Goal: Task Accomplishment & Management: Complete application form

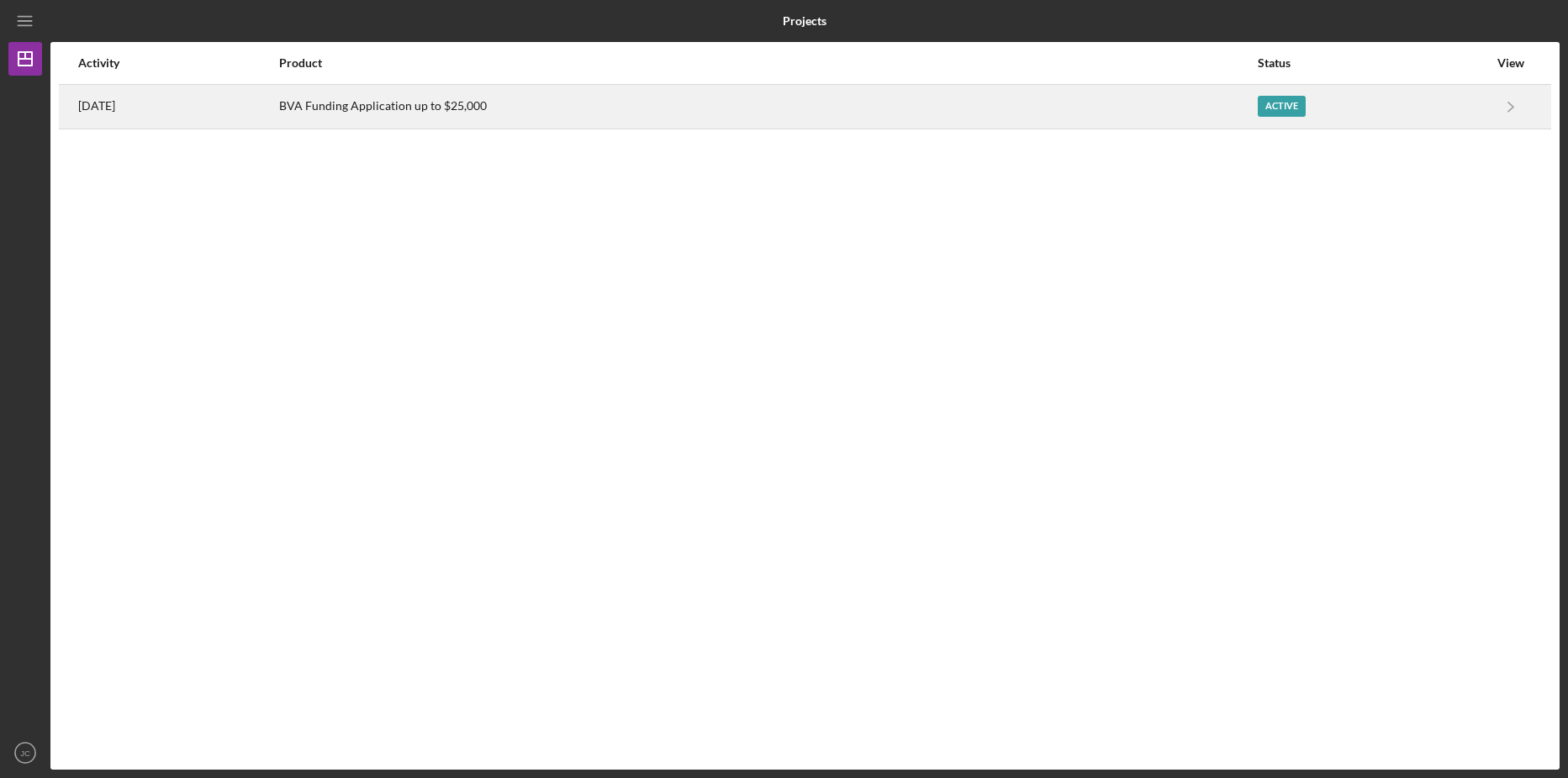
click at [1304, 103] on div "Active" at bounding box center [1281, 106] width 48 height 21
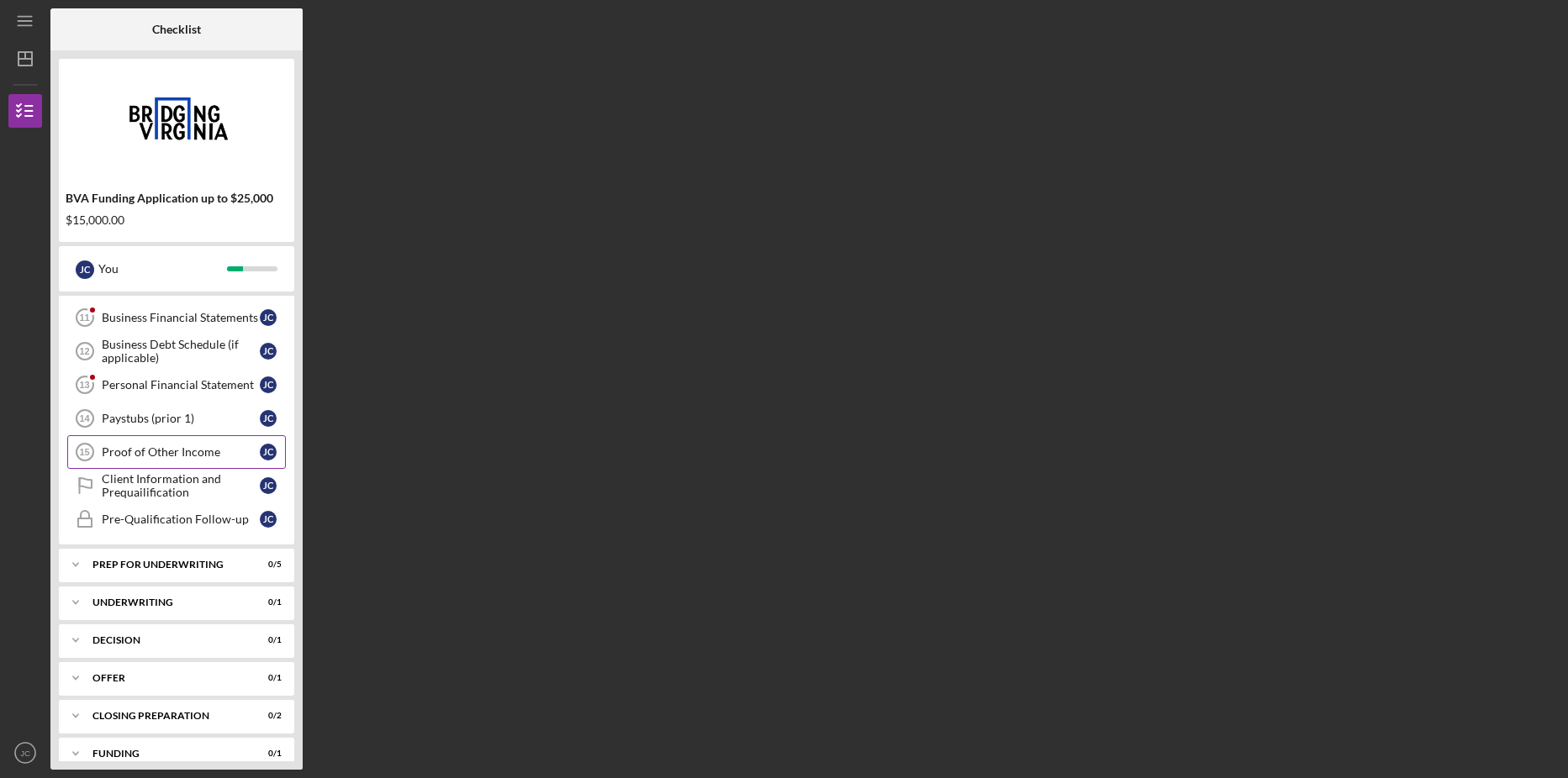
scroll to position [224, 0]
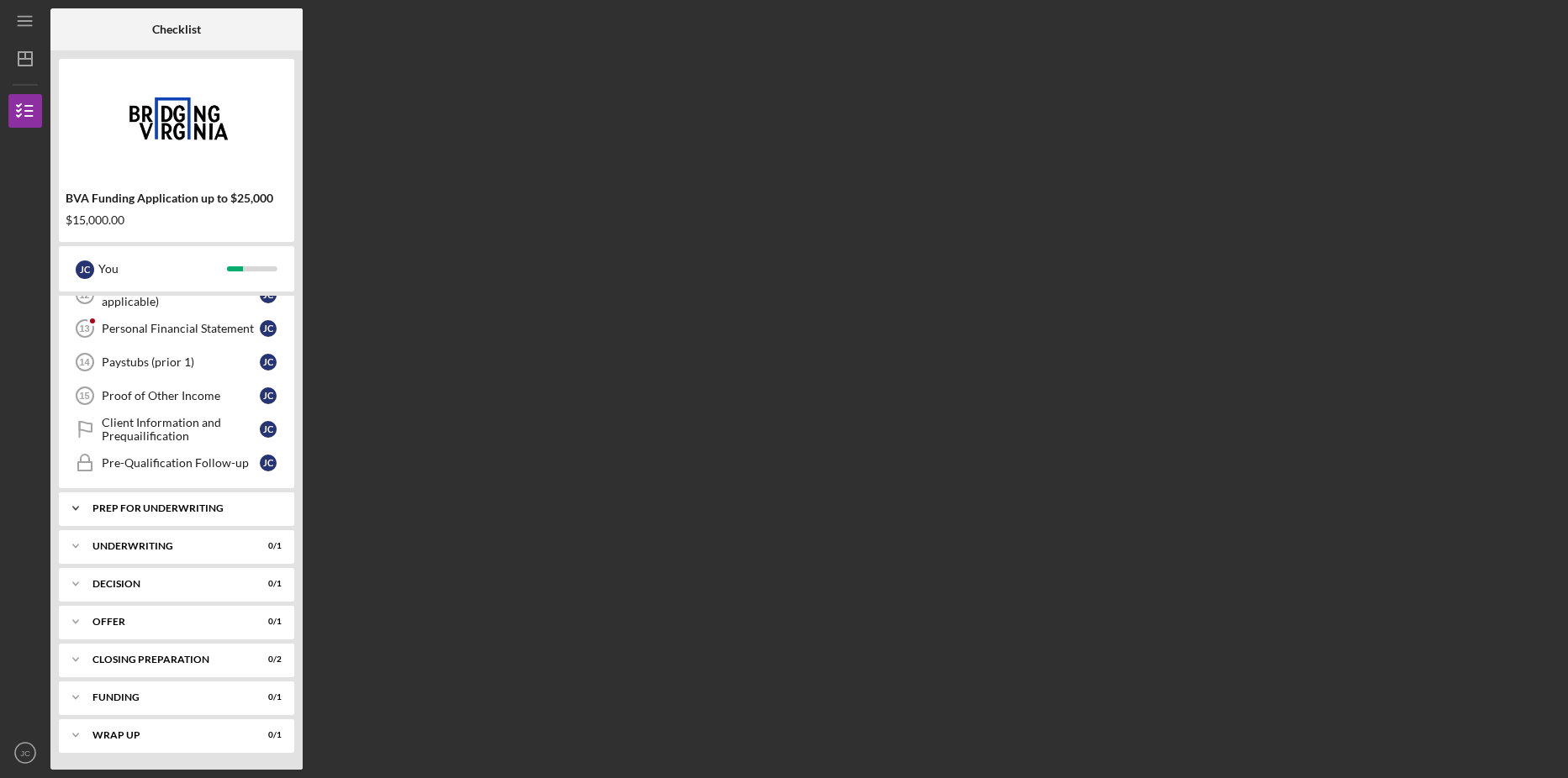
click at [82, 507] on icon "Icon/Expander" at bounding box center [75, 507] width 34 height 34
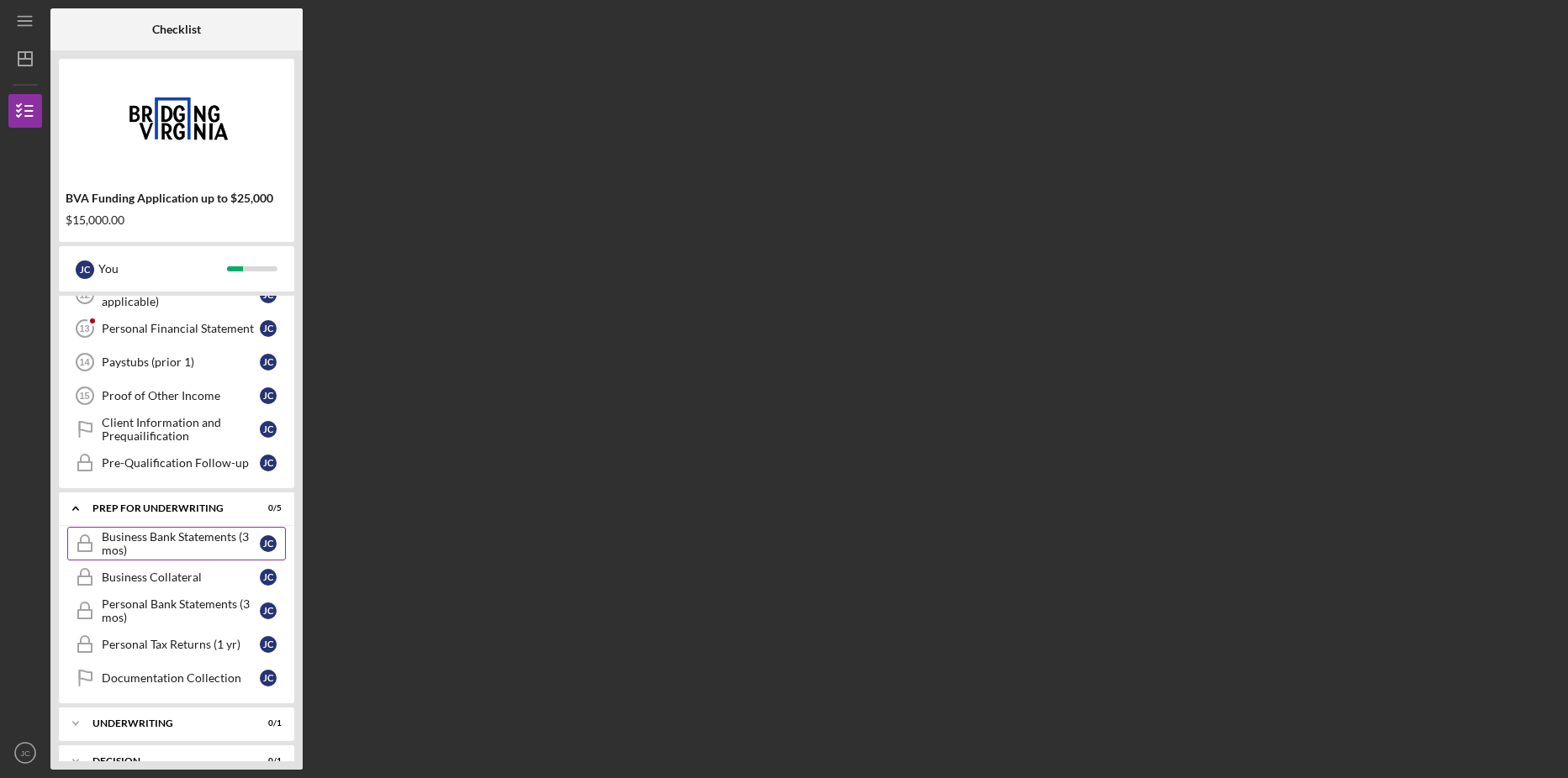
click at [123, 540] on div "Business Bank Statements (3 mos)" at bounding box center [180, 544] width 158 height 27
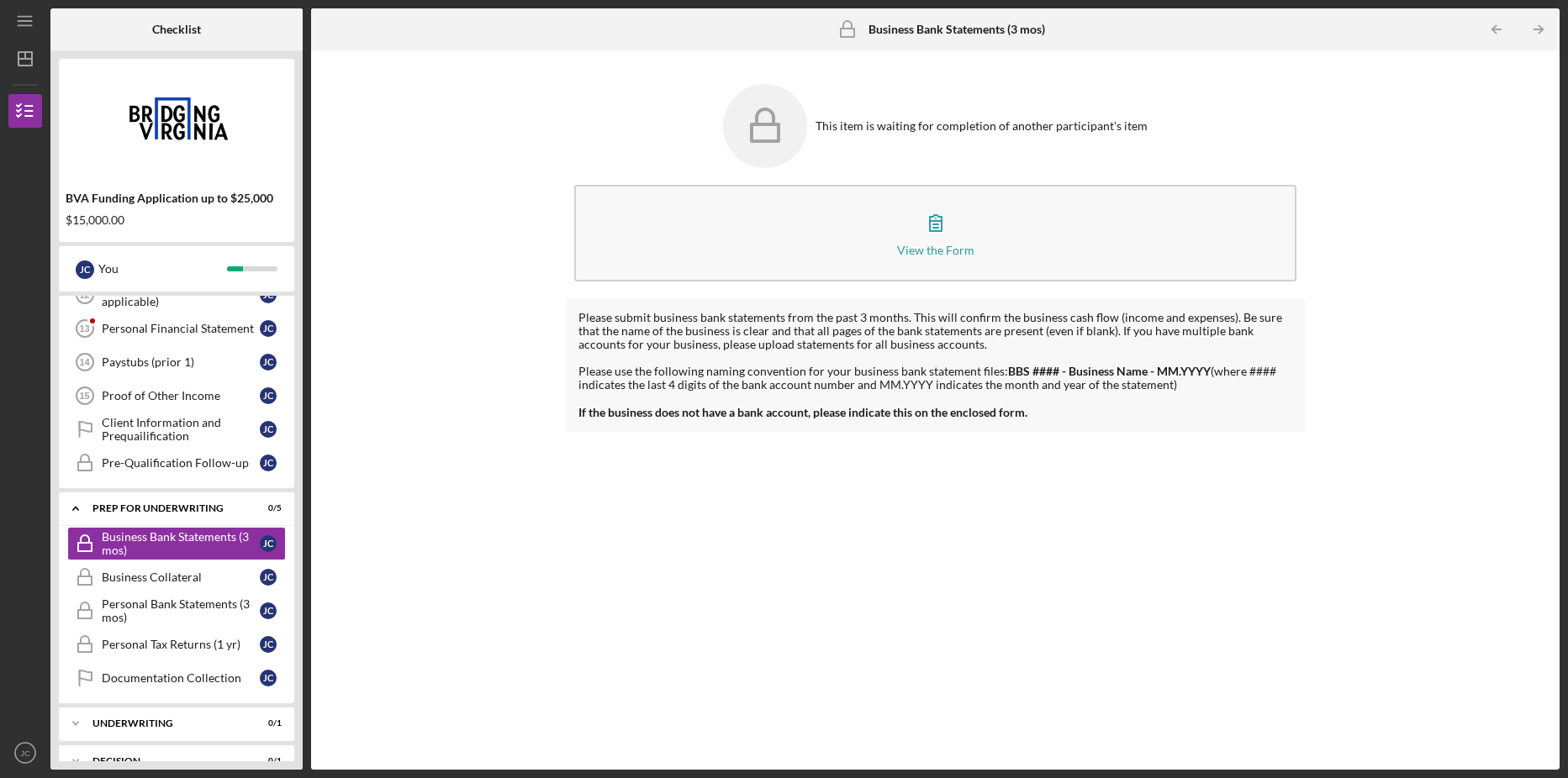
click at [773, 126] on rect at bounding box center [765, 133] width 27 height 17
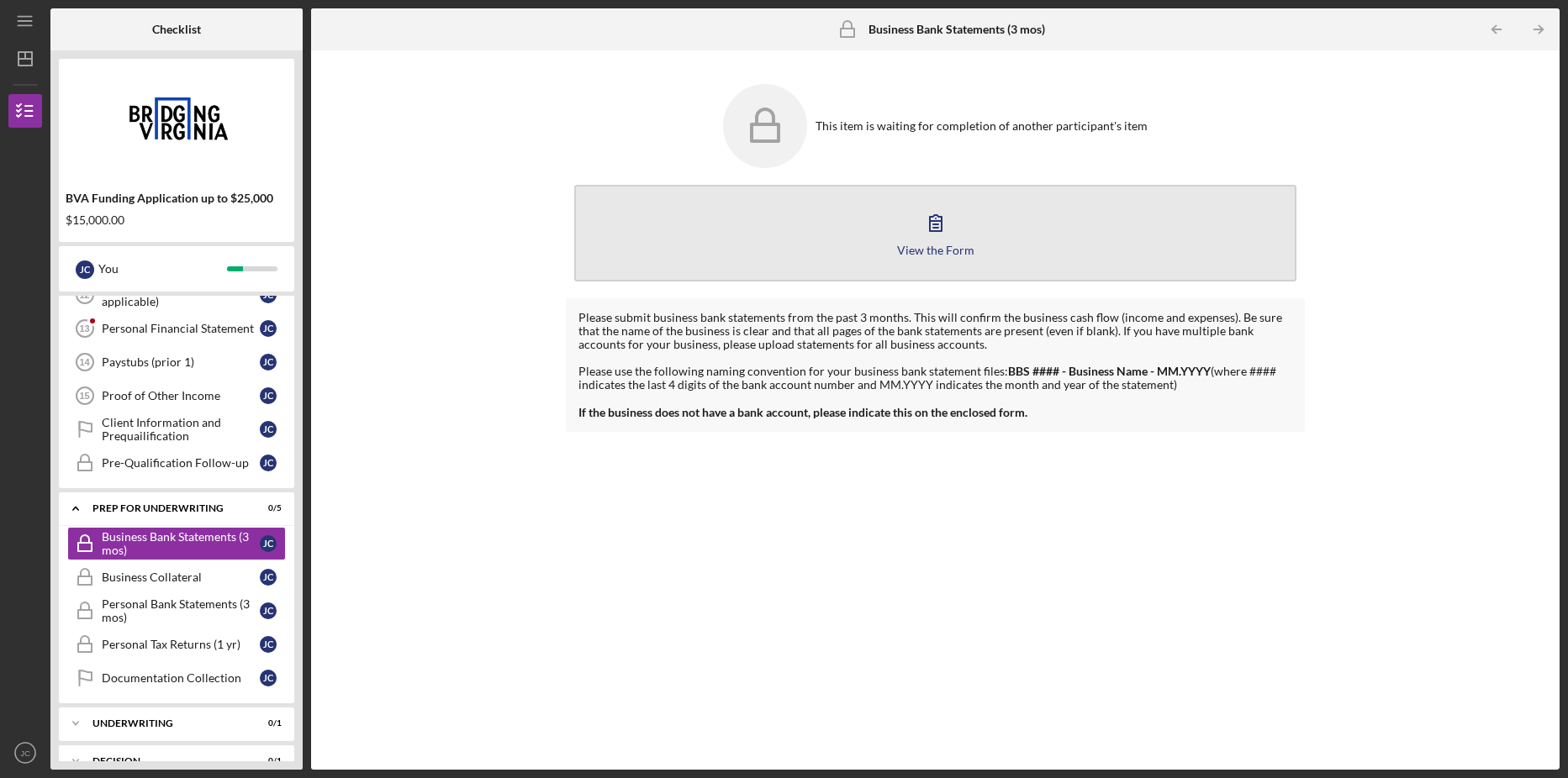
click at [944, 224] on icon "button" at bounding box center [936, 223] width 42 height 42
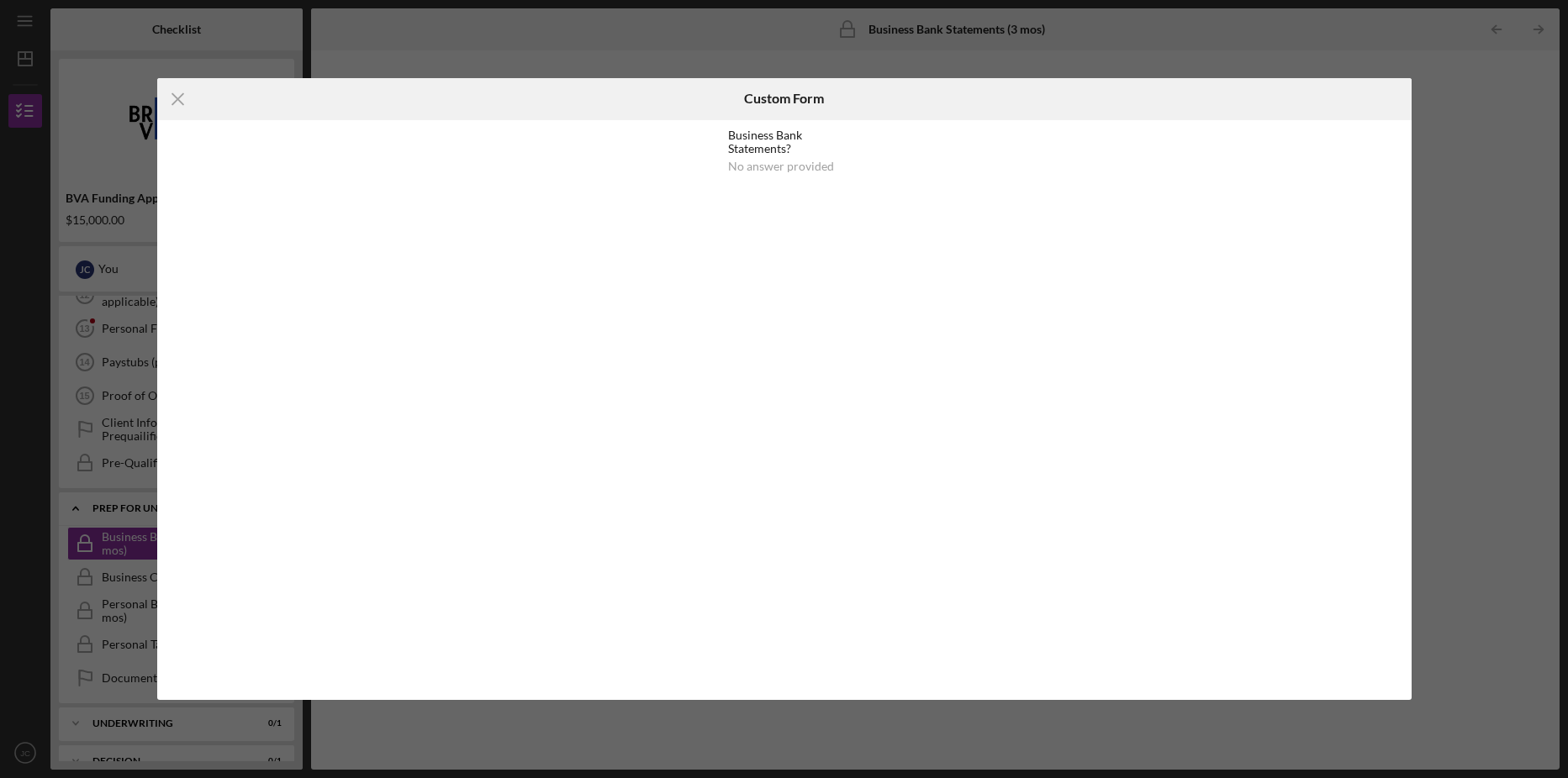
click at [782, 138] on div "Business Bank Statements?" at bounding box center [784, 142] width 111 height 27
click at [1487, 201] on div "Icon/Menu Close Custom Form Business Bank Statements? No answer provided Cancel" at bounding box center [784, 389] width 1568 height 778
click at [173, 97] on icon "Icon/Menu Close" at bounding box center [178, 99] width 42 height 42
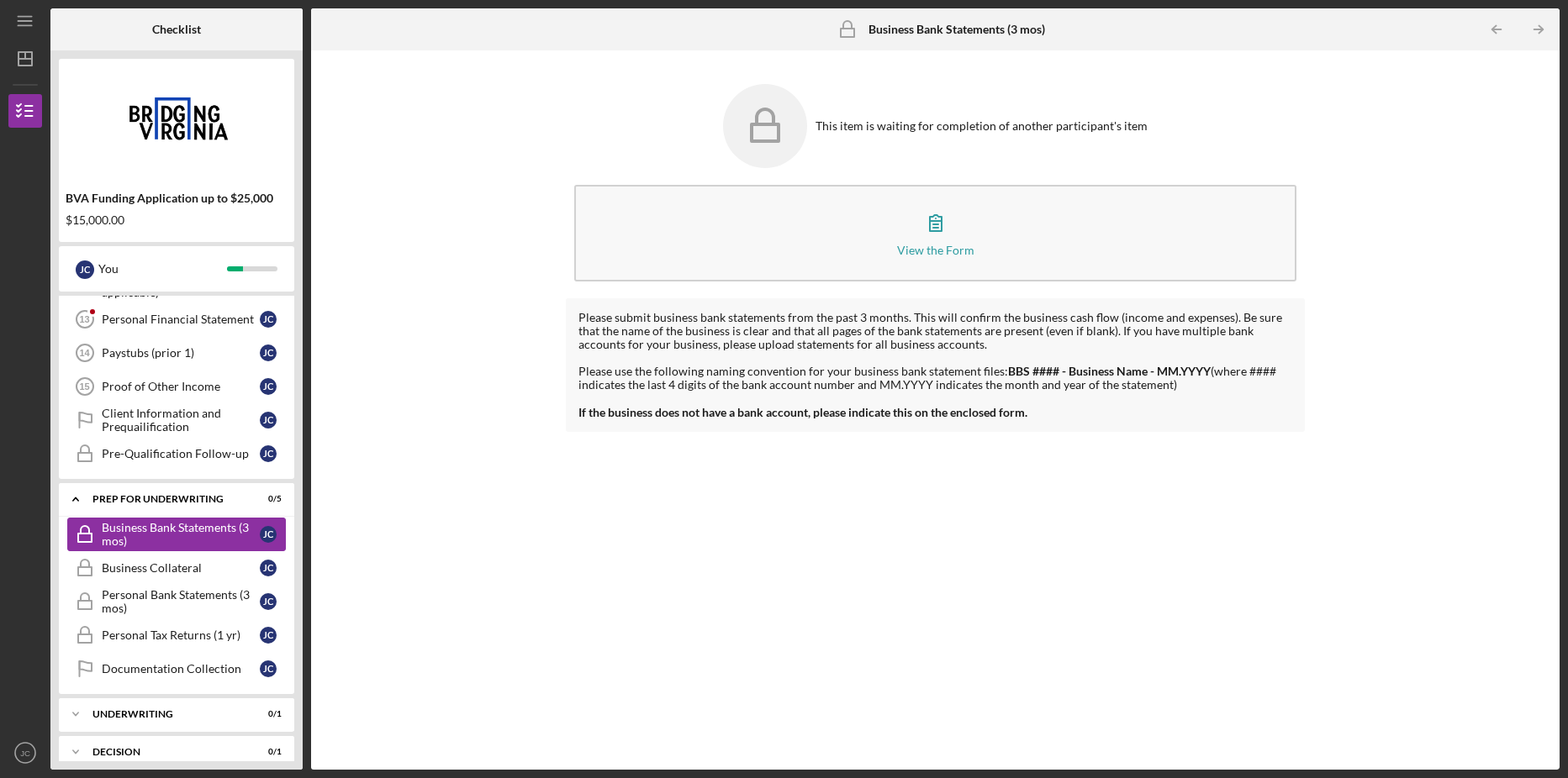
scroll to position [150, 0]
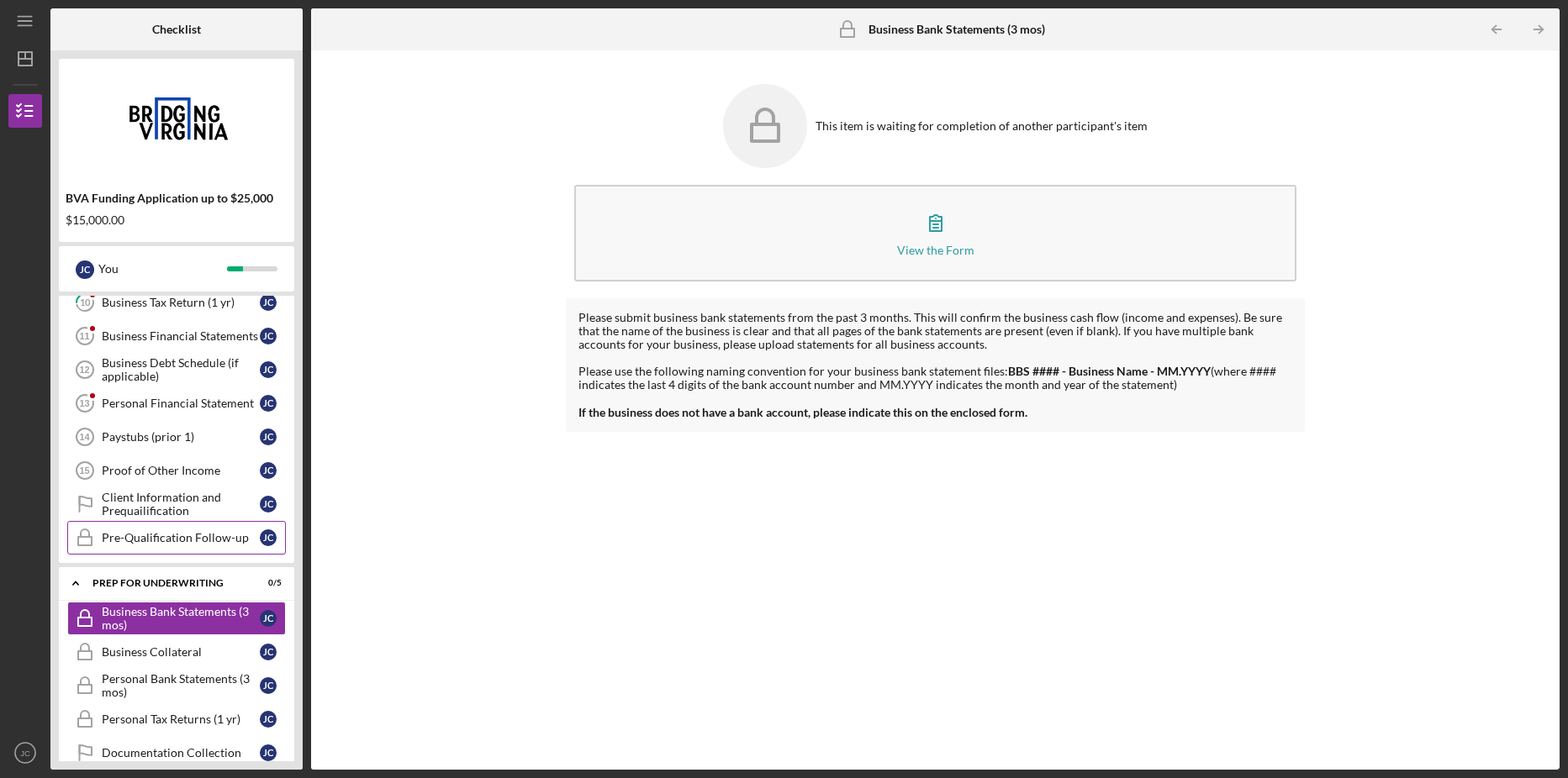
click at [194, 531] on div "Pre-Qualification Follow-up" at bounding box center [180, 538] width 158 height 13
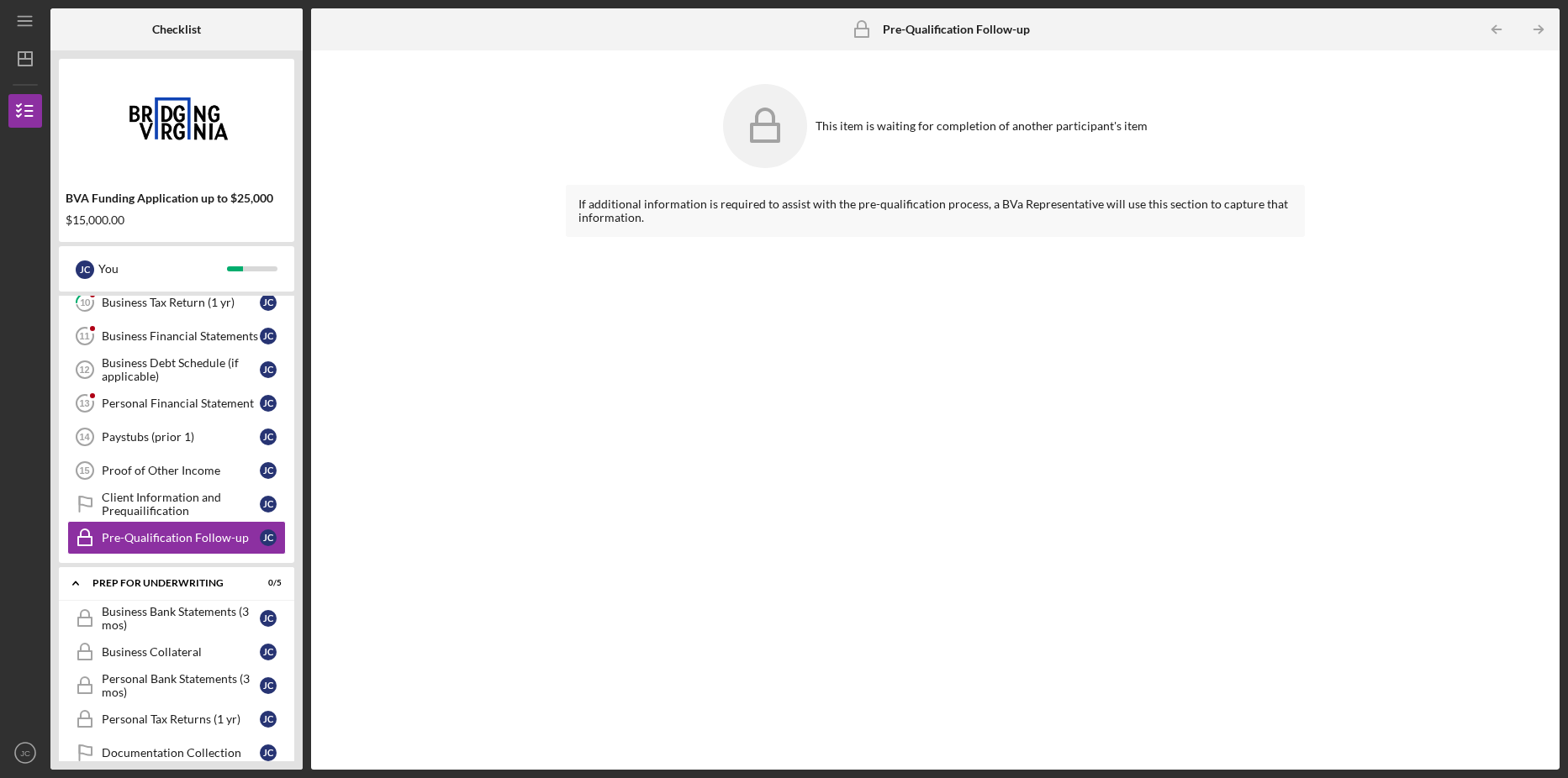
click at [882, 135] on div "This item is waiting for completion of another participant's item" at bounding box center [936, 126] width 739 height 101
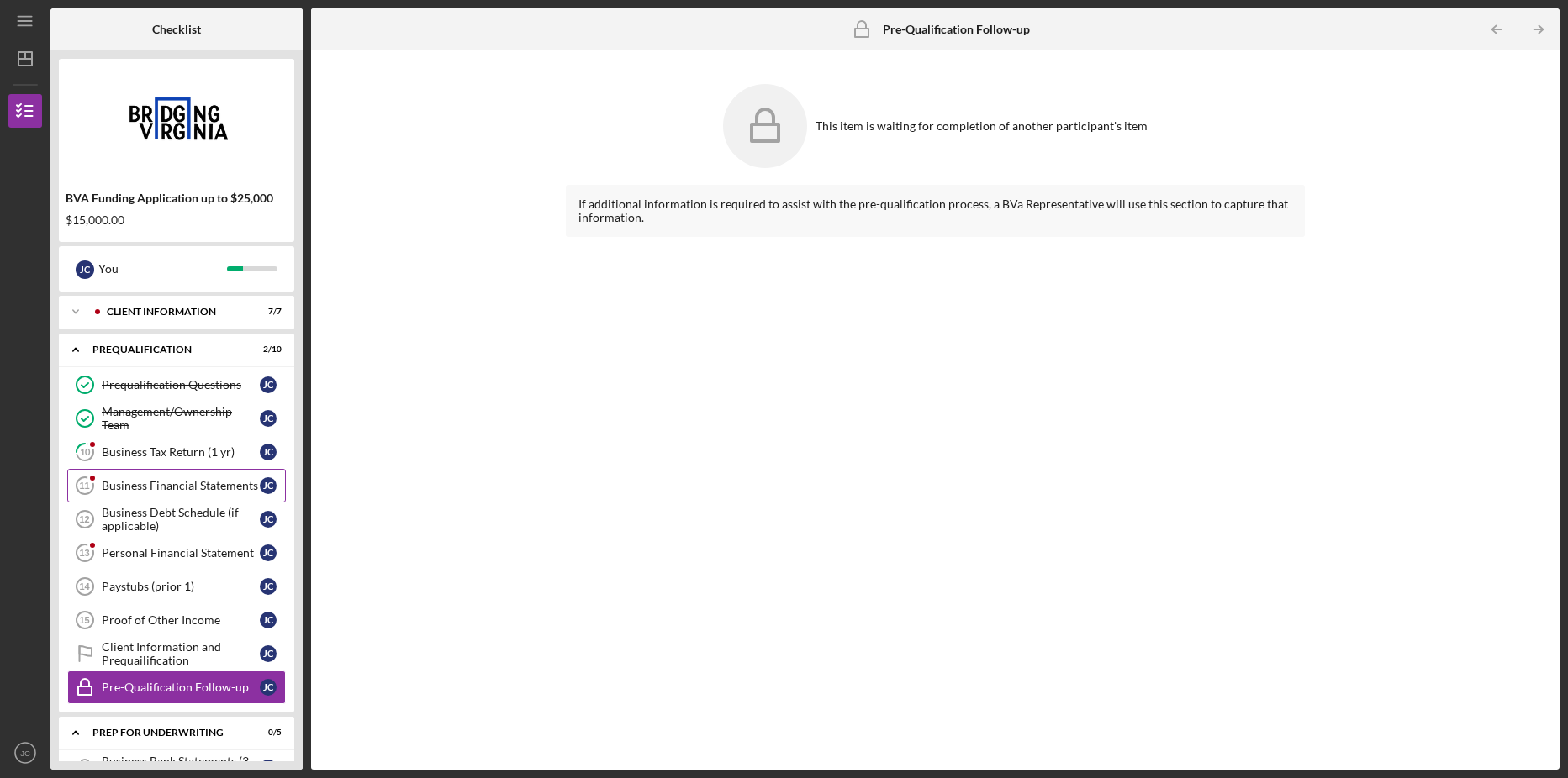
click at [174, 484] on div "Business Financial Statements" at bounding box center [180, 485] width 158 height 13
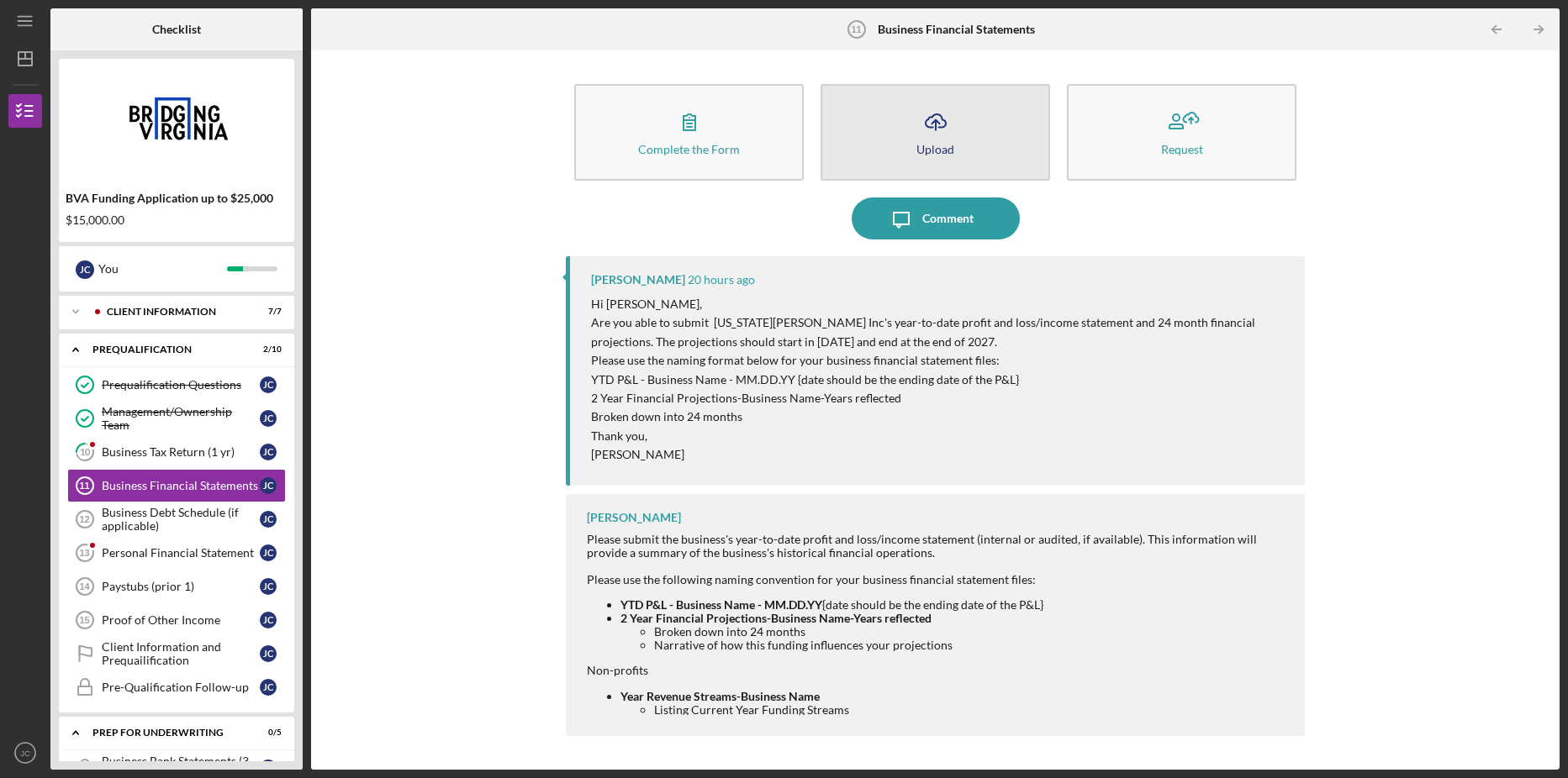
click at [936, 120] on line "button" at bounding box center [936, 125] width 0 height 11
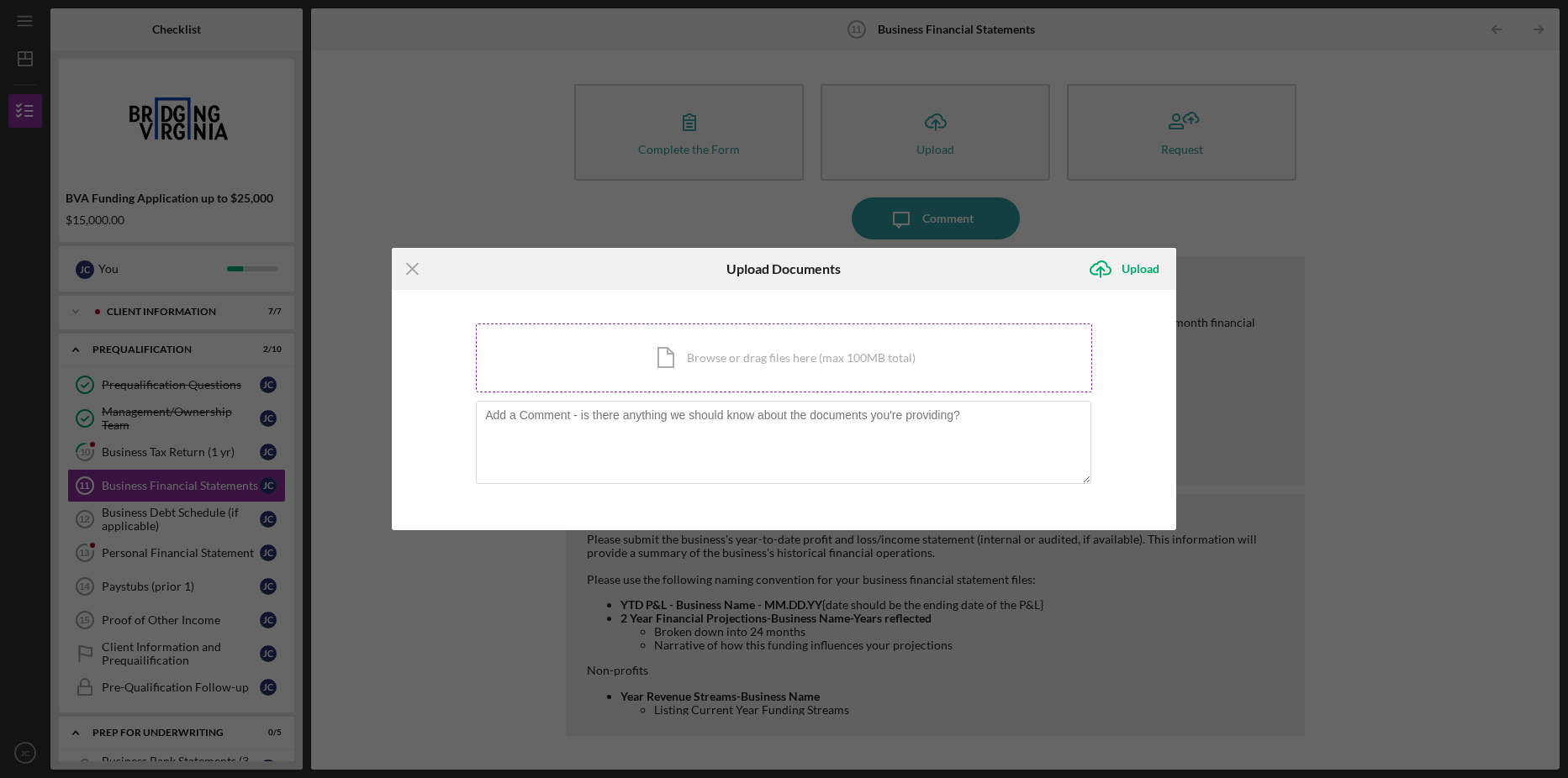
click at [797, 363] on div "Icon/Document Browse or drag files here (max 100MB total) Tap to choose files o…" at bounding box center [784, 358] width 616 height 69
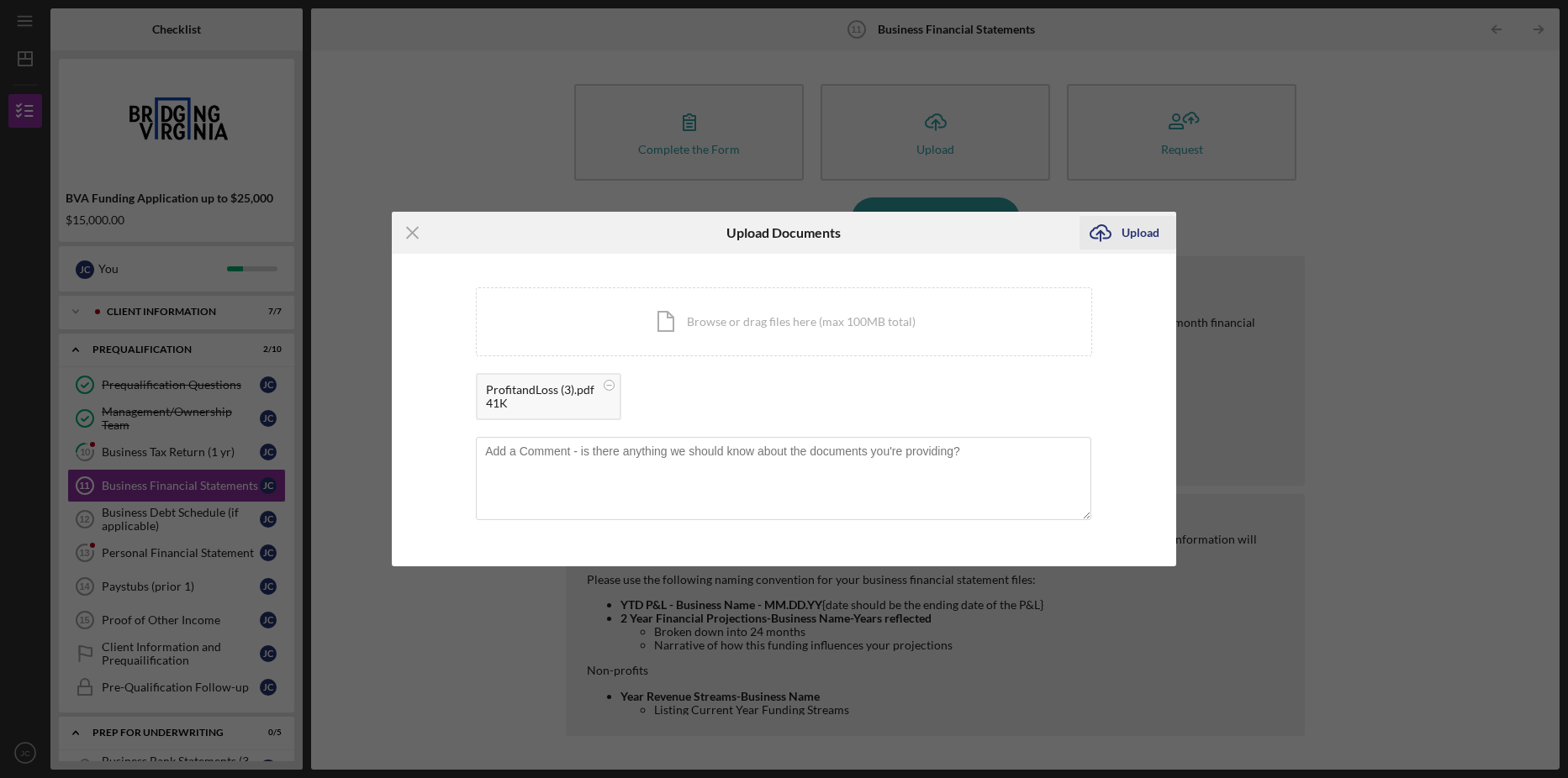
click at [1122, 234] on div "Upload" at bounding box center [1140, 232] width 37 height 34
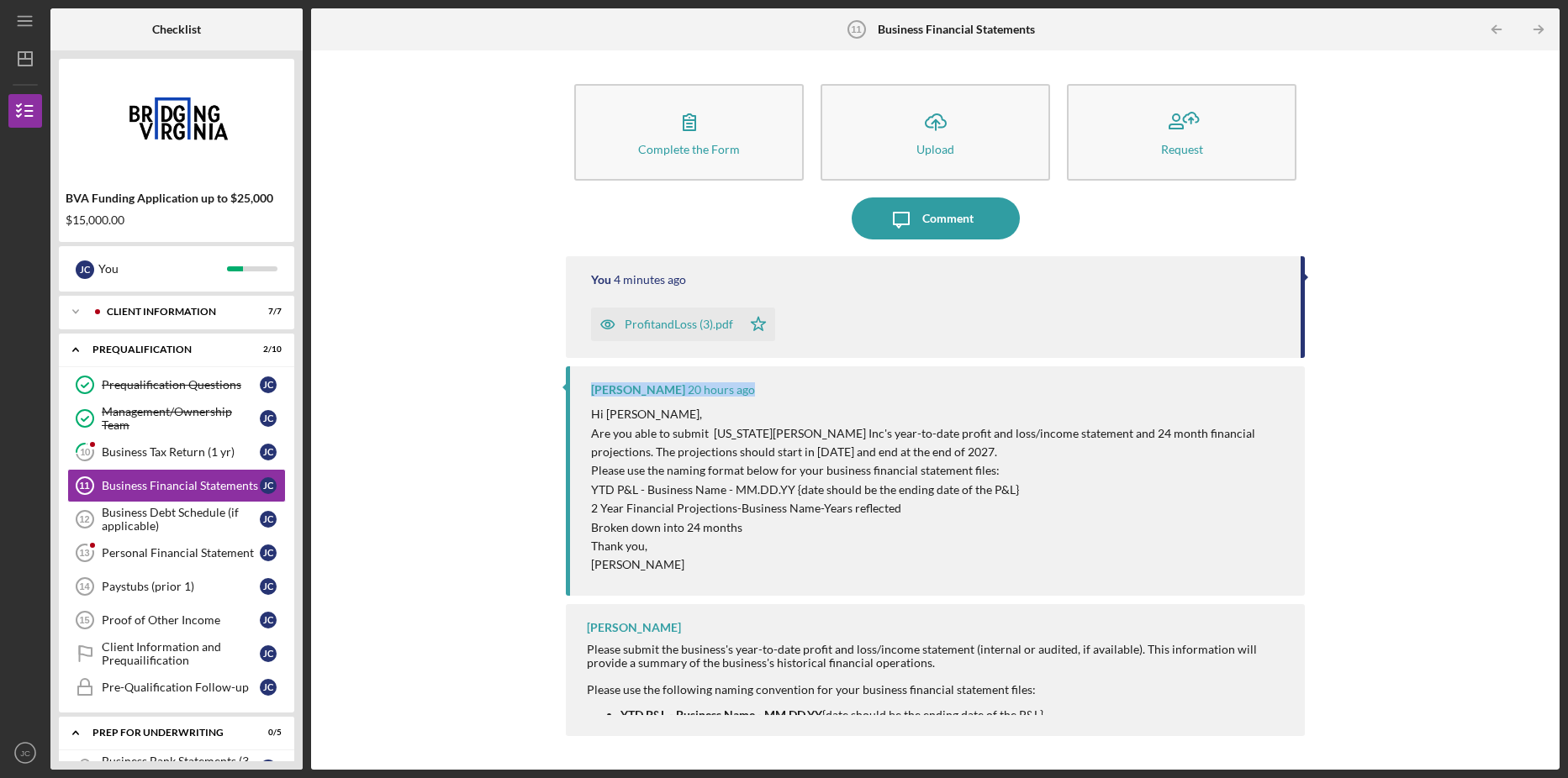
drag, startPoint x: 1301, startPoint y: 320, endPoint x: 1300, endPoint y: 382, distance: 62.0
click at [1300, 382] on div "You 4 minutes ago ProfitandLoss (3).pdf Icon/Star [PERSON_NAME] 20 hours ago Hi…" at bounding box center [936, 500] width 739 height 488
click at [1086, 631] on div "[PERSON_NAME] Please submit the business's year-to-date profit and loss/income …" at bounding box center [936, 671] width 739 height 132
click at [932, 223] on div "Comment" at bounding box center [947, 219] width 51 height 42
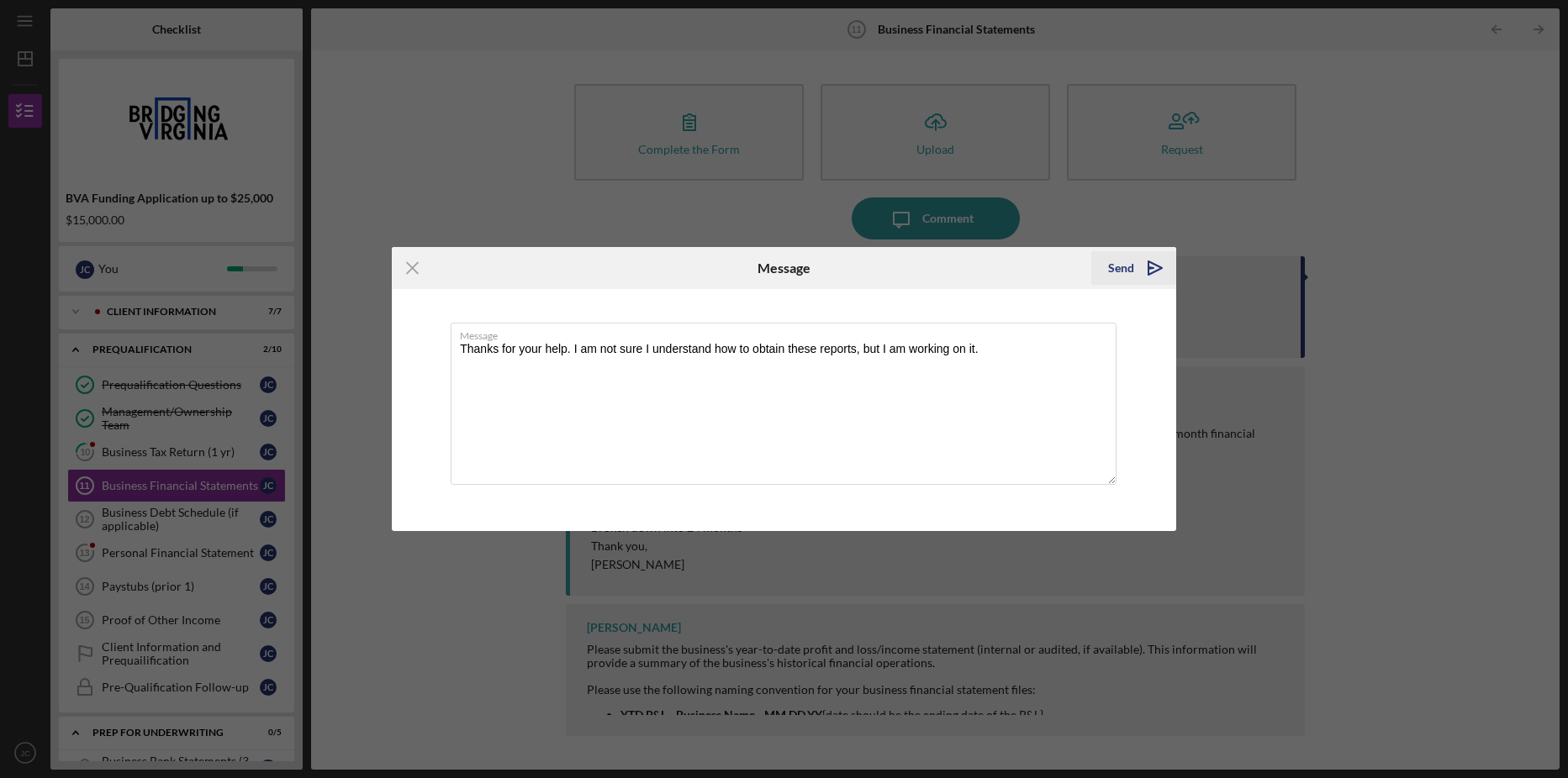
type textarea "Thanks for your help. I am not sure I understand how to obtain these reports, b…"
click at [1123, 261] on div "Send" at bounding box center [1120, 268] width 26 height 34
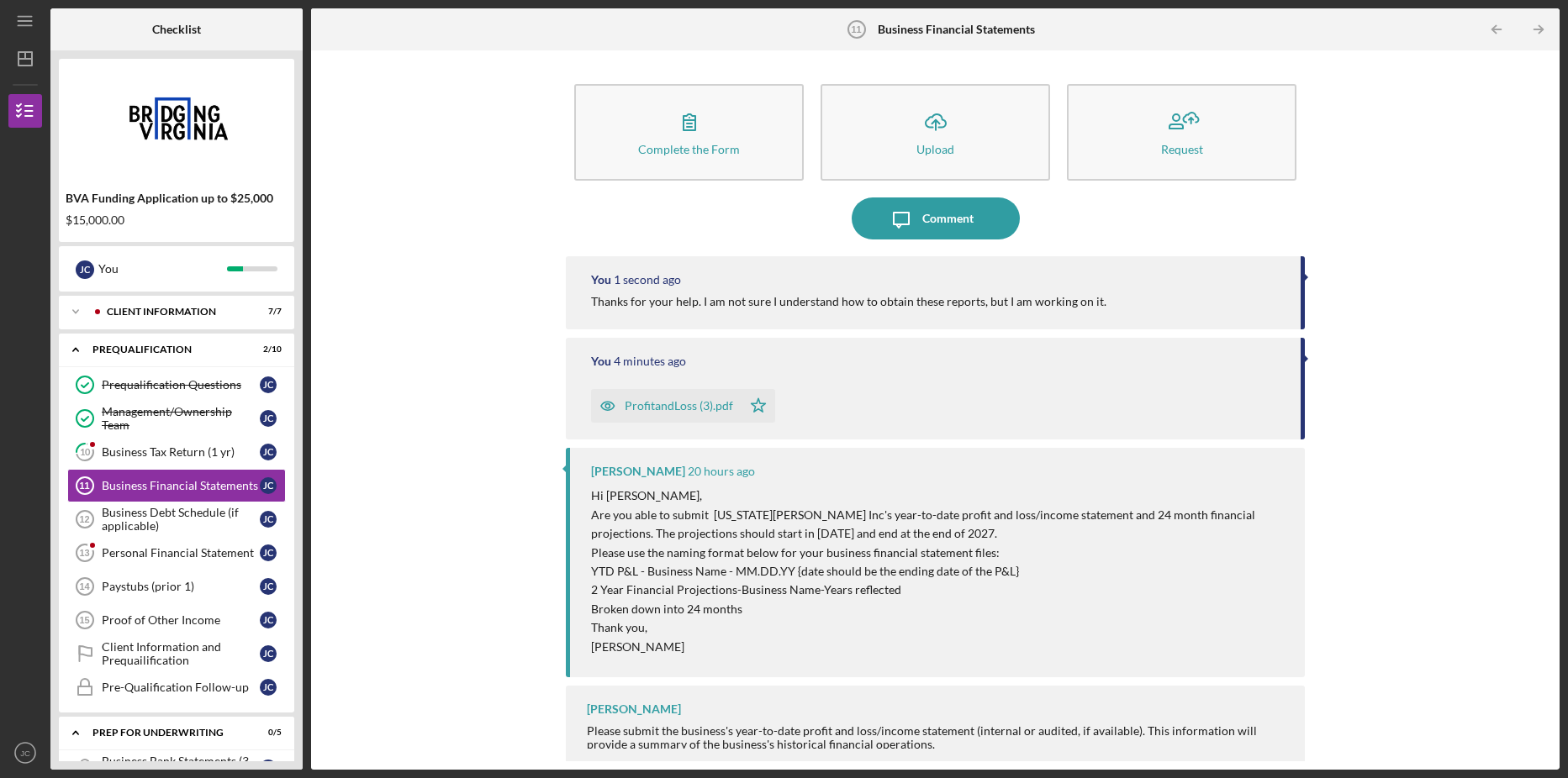
scroll to position [9, 0]
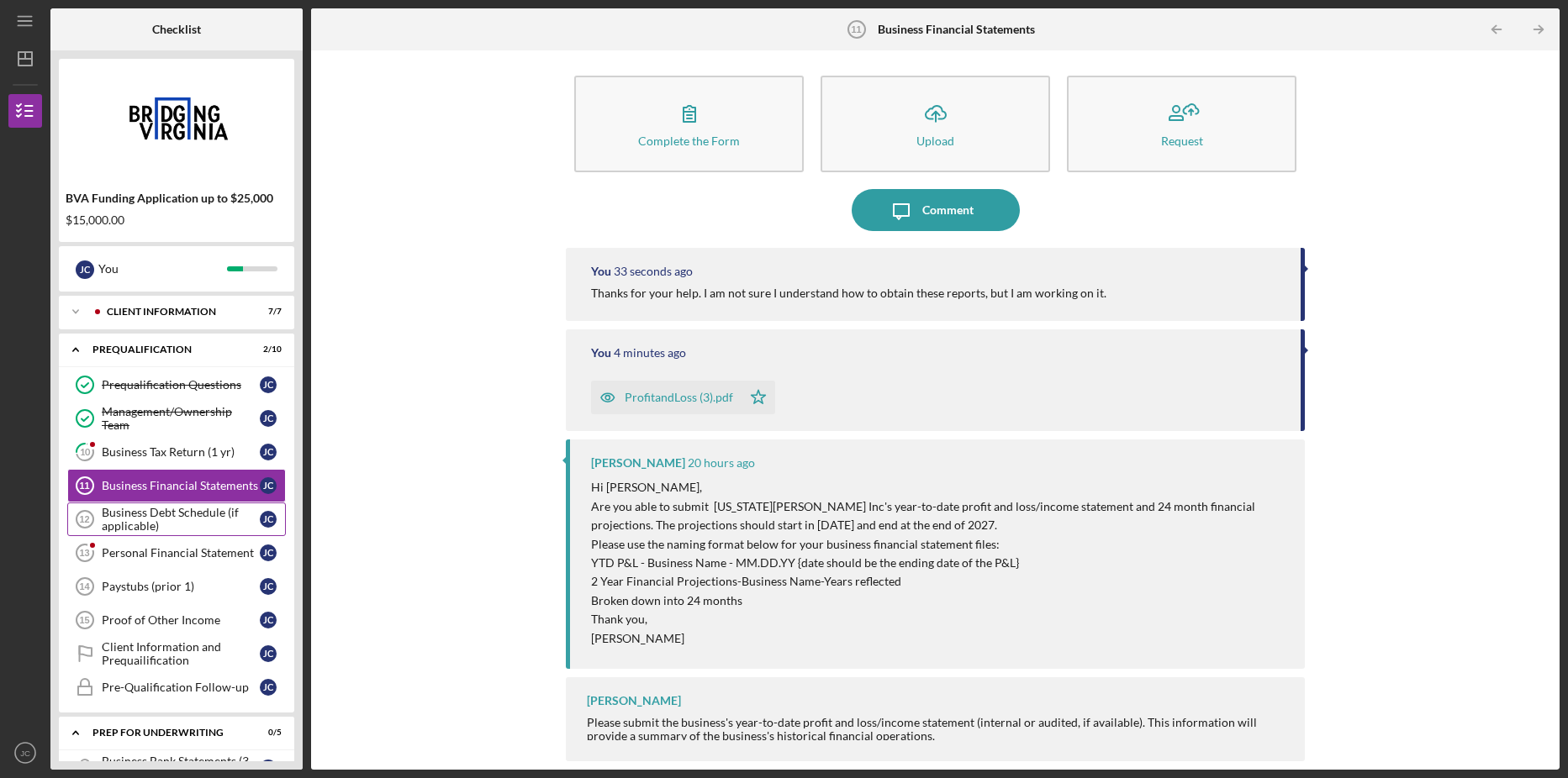
click at [175, 512] on div "Business Debt Schedule (if applicable)" at bounding box center [180, 519] width 158 height 27
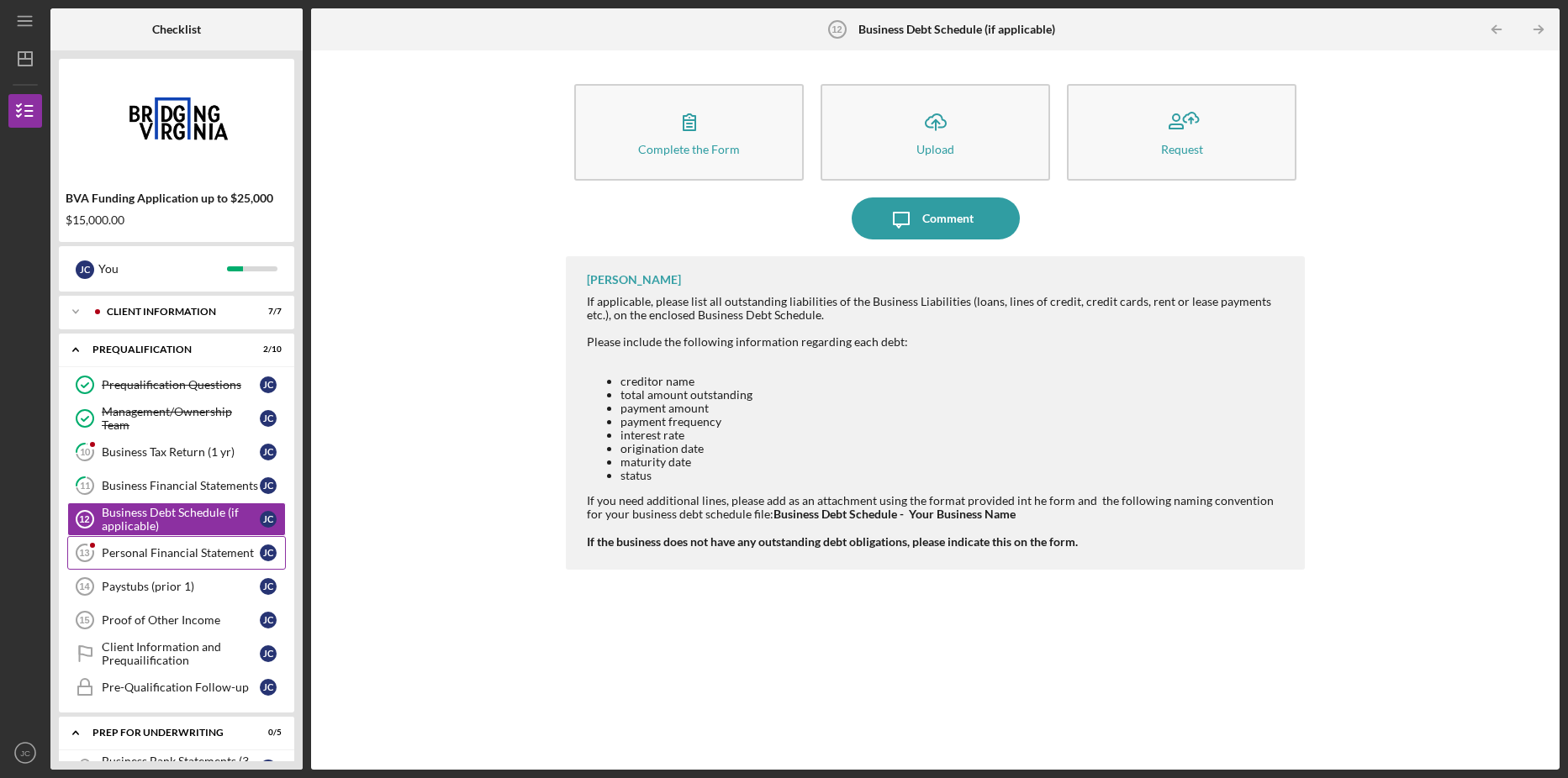
click at [199, 550] on div "Personal Financial Statement" at bounding box center [180, 553] width 158 height 13
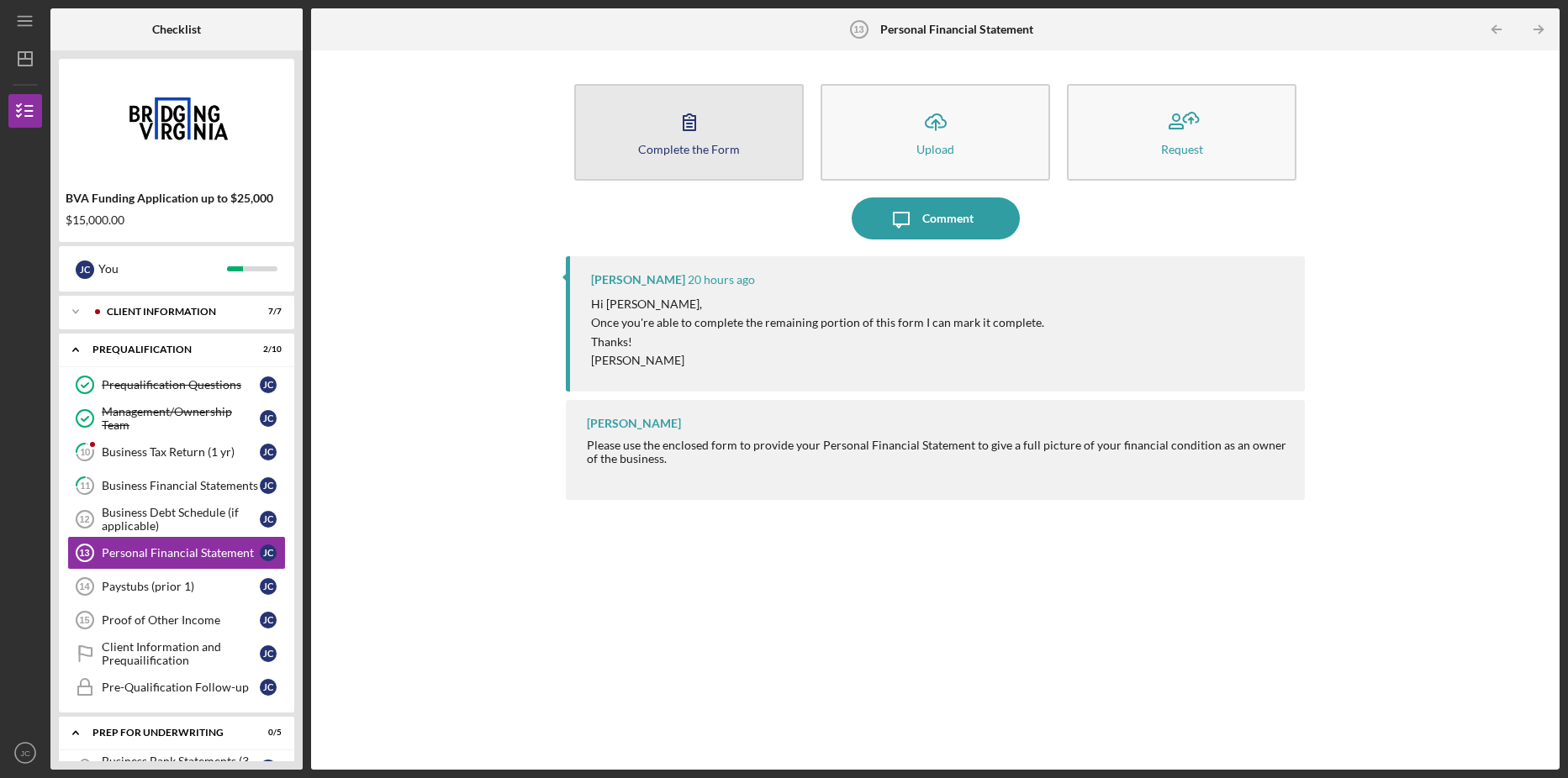
click at [709, 128] on button "Complete the Form Form" at bounding box center [688, 132] width 229 height 97
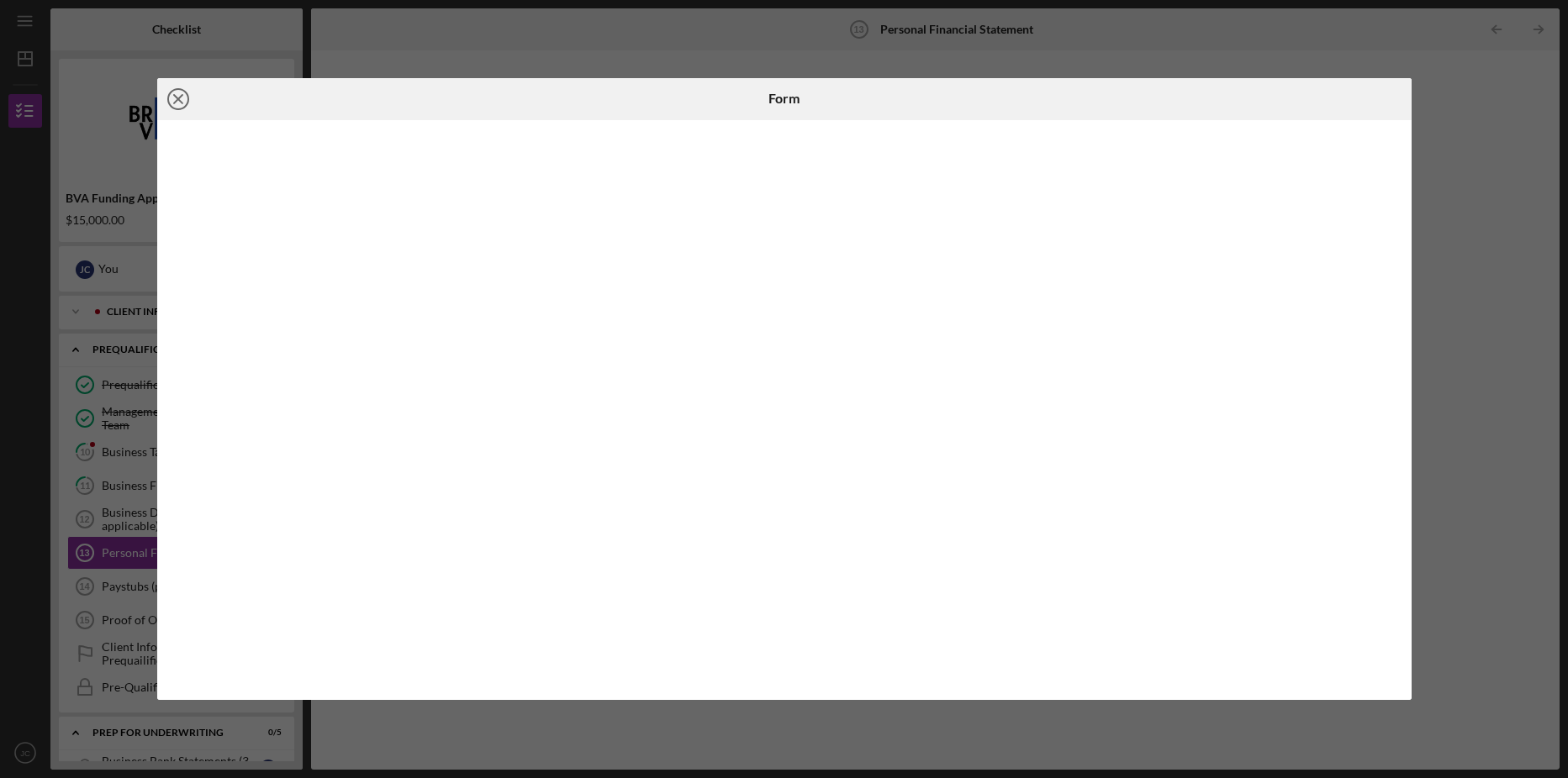
click at [177, 100] on line at bounding box center [178, 99] width 9 height 9
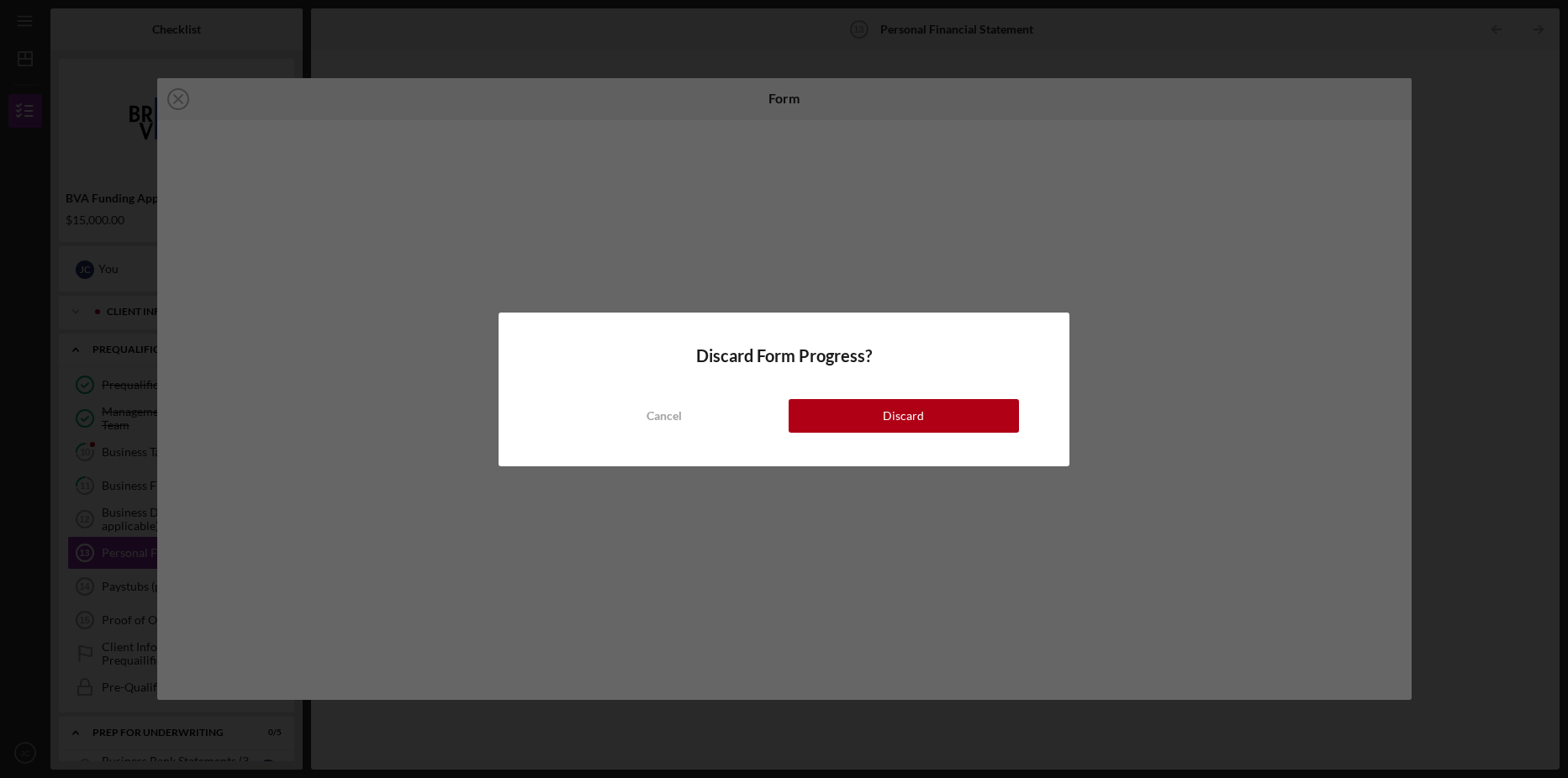
click at [865, 419] on button "Discard" at bounding box center [904, 415] width 231 height 34
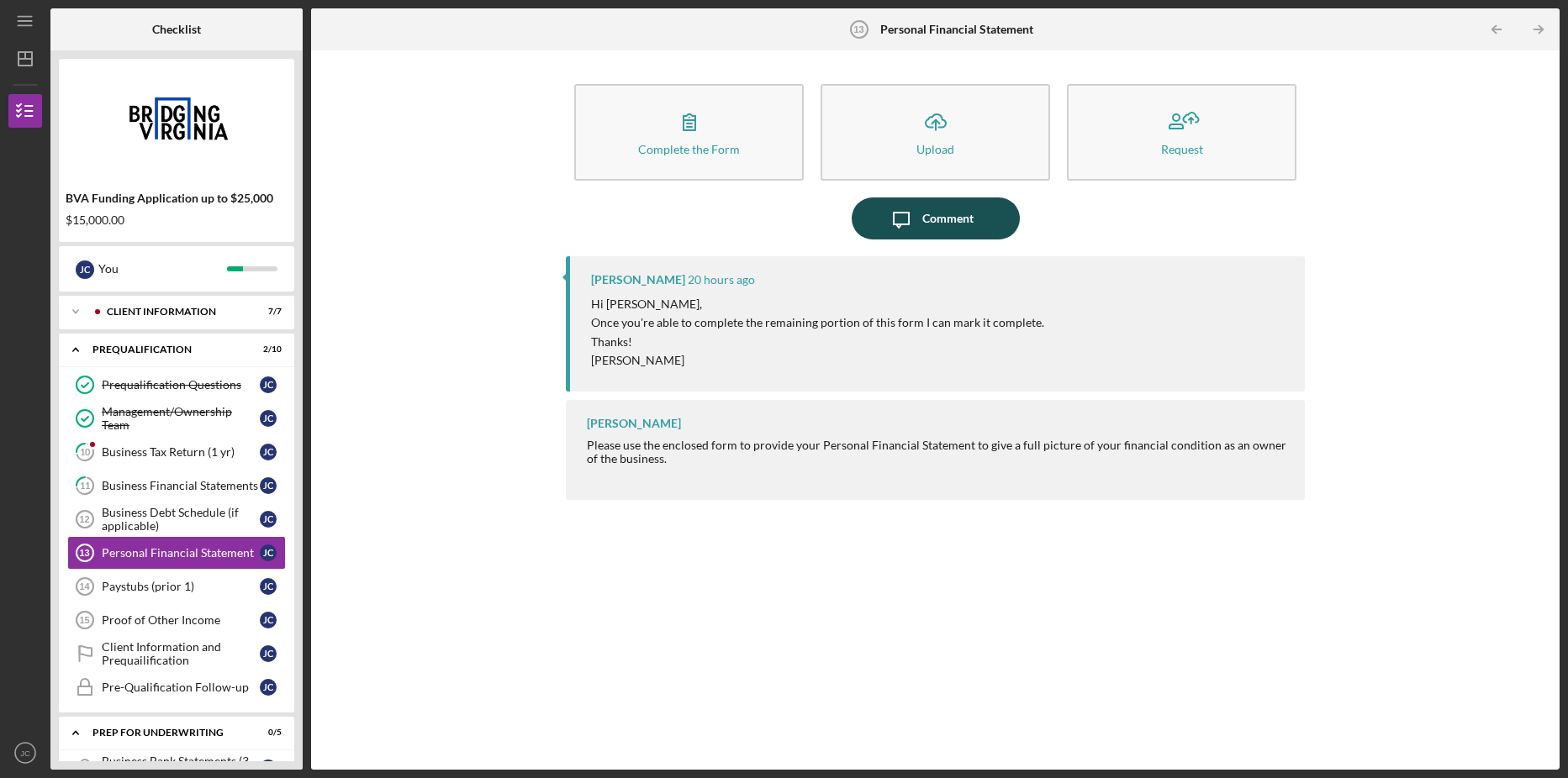
click at [932, 225] on div "Comment" at bounding box center [947, 219] width 51 height 42
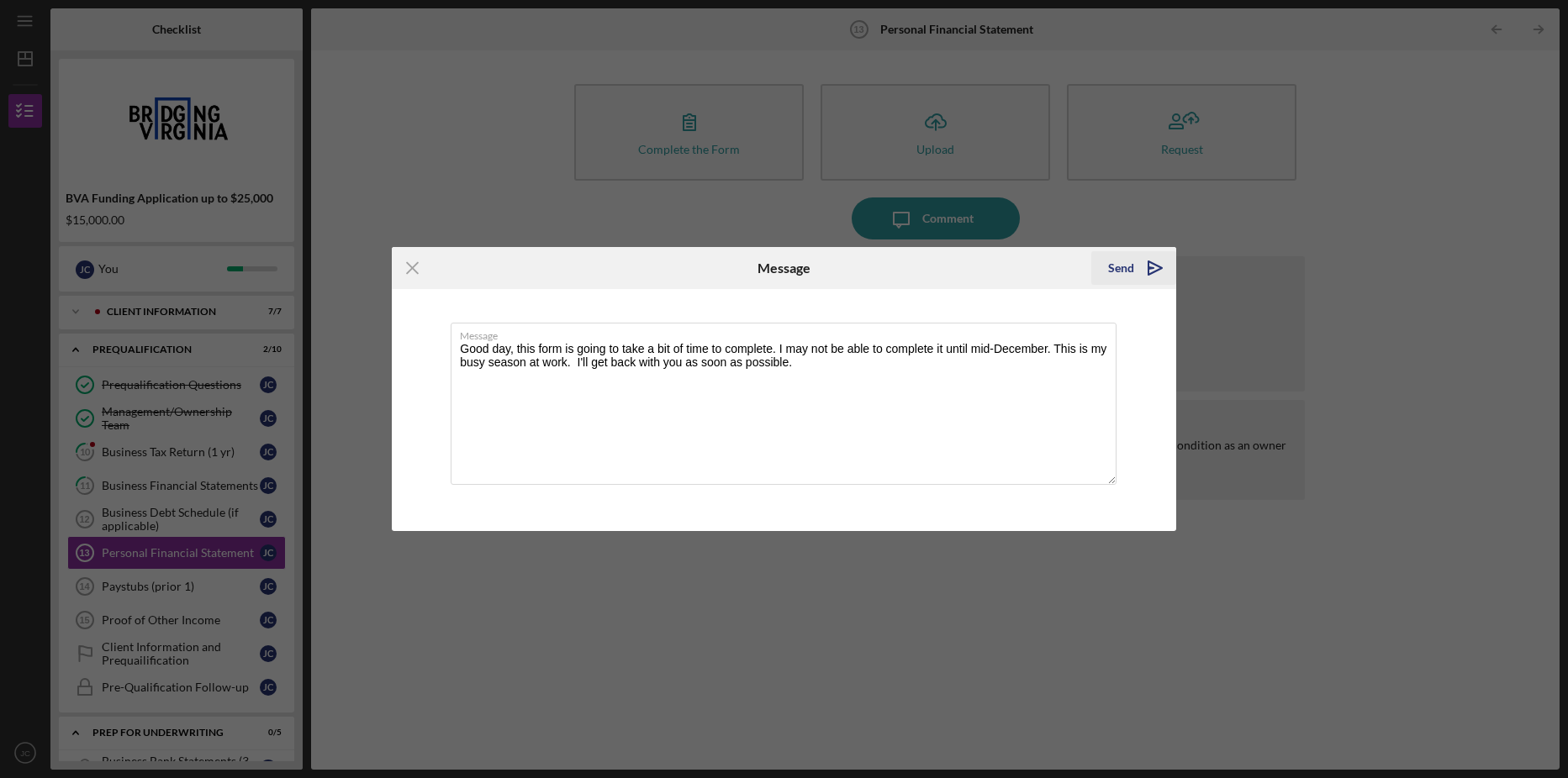
type textarea "Good day, this form is going to take a bit of time to complete. I may not be ab…"
click at [1130, 268] on div "Send" at bounding box center [1120, 268] width 26 height 34
